Goal: Information Seeking & Learning: Learn about a topic

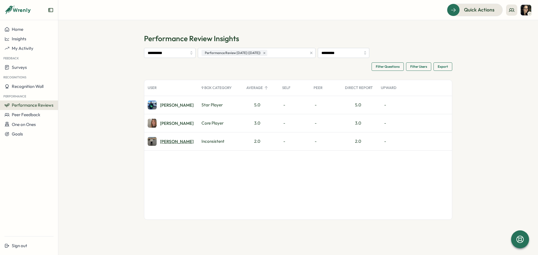
click at [173, 143] on div "[PERSON_NAME]" at bounding box center [177, 141] width 34 height 4
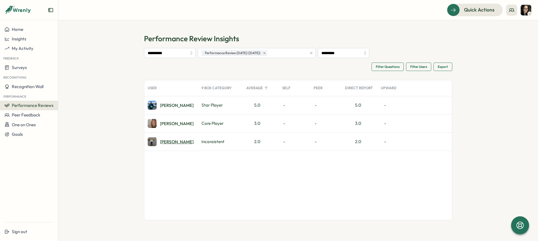
click at [166, 139] on div "[PERSON_NAME]" at bounding box center [177, 141] width 34 height 4
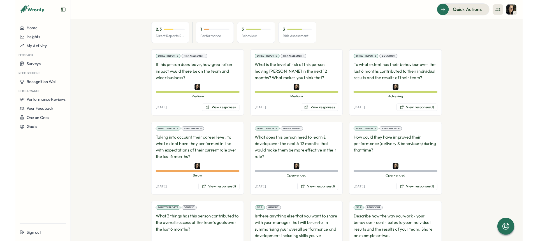
scroll to position [341, 0]
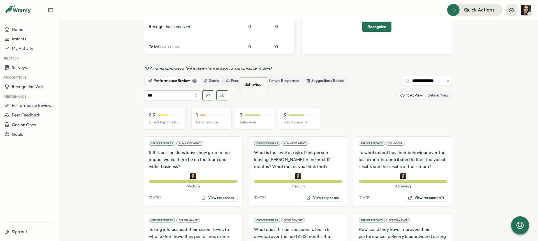
click at [241, 112] on div "3" at bounding box center [255, 115] width 31 height 6
click at [249, 120] on p "Behaviour" at bounding box center [255, 122] width 31 height 5
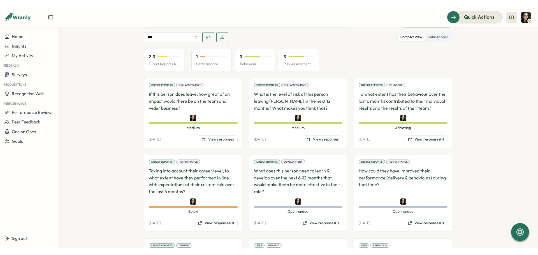
scroll to position [412, 0]
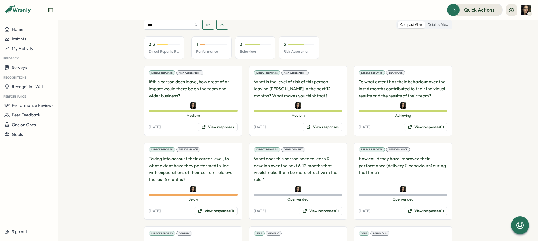
click at [407, 78] on p "To what extent has their behaviour over the last 6 months contributed to their …" at bounding box center [403, 88] width 89 height 21
click at [419, 123] on button "View responses (1)" at bounding box center [425, 127] width 43 height 8
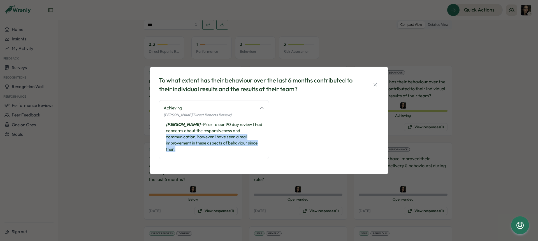
drag, startPoint x: 176, startPoint y: 150, endPoint x: 165, endPoint y: 131, distance: 21.4
click at [165, 131] on div "Nada Saba - Prior to our 90 day review I had concerns about the responsiveness …" at bounding box center [214, 136] width 101 height 31
drag, startPoint x: 165, startPoint y: 128, endPoint x: 168, endPoint y: 126, distance: 3.0
click at [165, 127] on div "Nada Saba - Prior to our 90 day review I had concerns about the responsiveness …" at bounding box center [214, 136] width 101 height 31
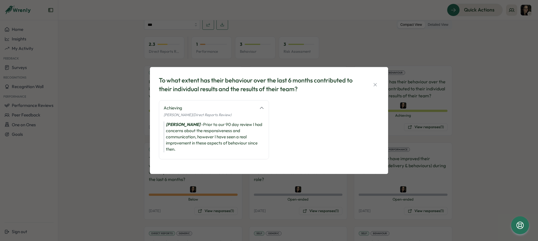
click at [208, 122] on div "Nada Saba - Prior to our 90 day review I had concerns about the responsiveness …" at bounding box center [214, 136] width 101 height 31
click at [375, 86] on icon "button" at bounding box center [375, 85] width 6 height 6
